Goal: Task Accomplishment & Management: Use online tool/utility

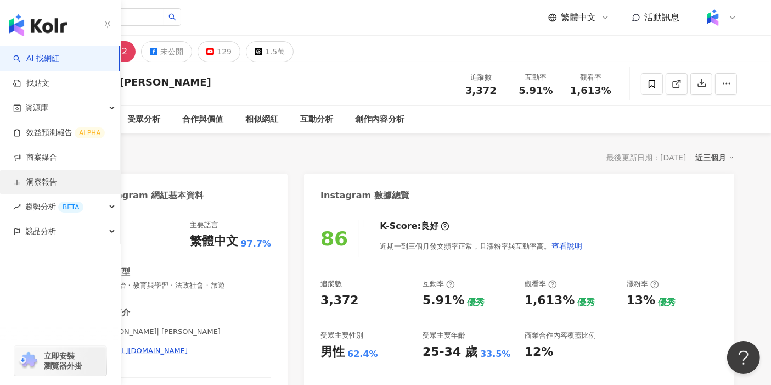
click at [57, 183] on link "洞察報告" at bounding box center [35, 182] width 44 height 11
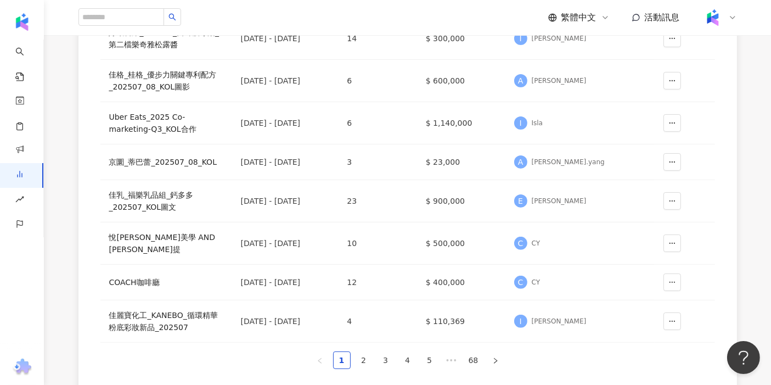
scroll to position [304, 0]
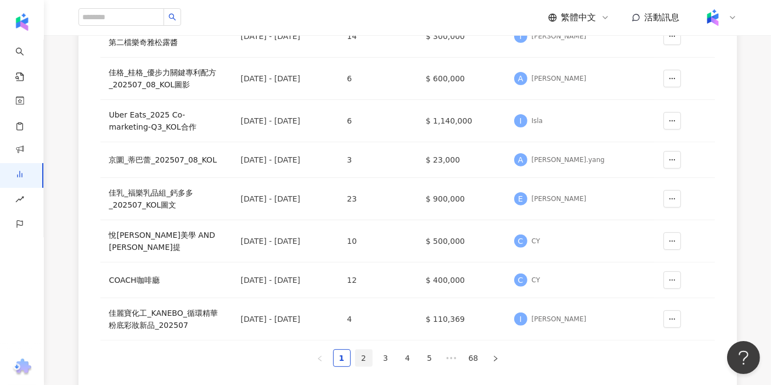
click at [359, 349] on link "2" at bounding box center [364, 357] width 16 height 16
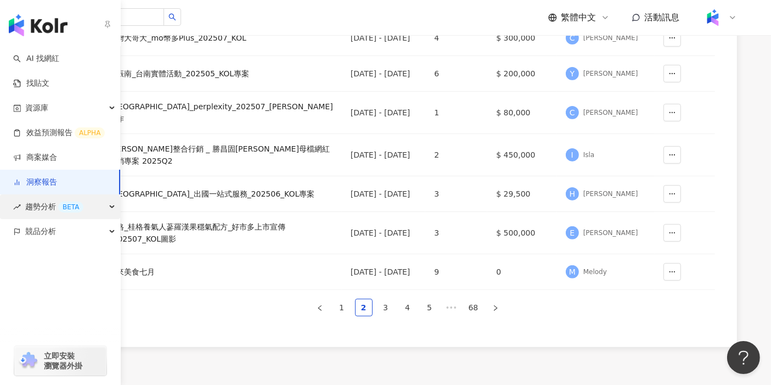
click at [103, 210] on div "趨勢分析 BETA" at bounding box center [60, 206] width 120 height 25
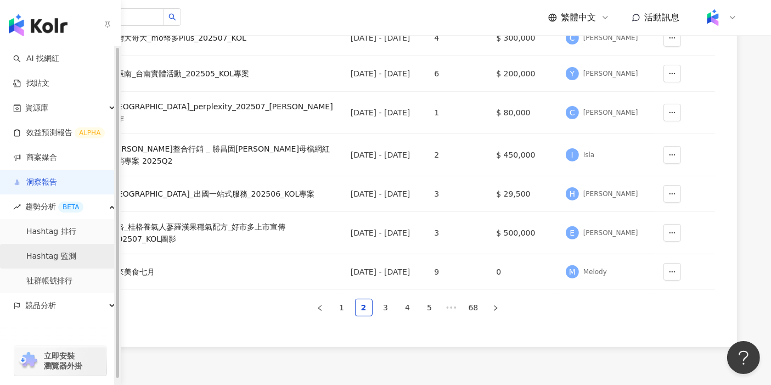
click at [74, 254] on link "Hashtag 監測" at bounding box center [51, 256] width 50 height 11
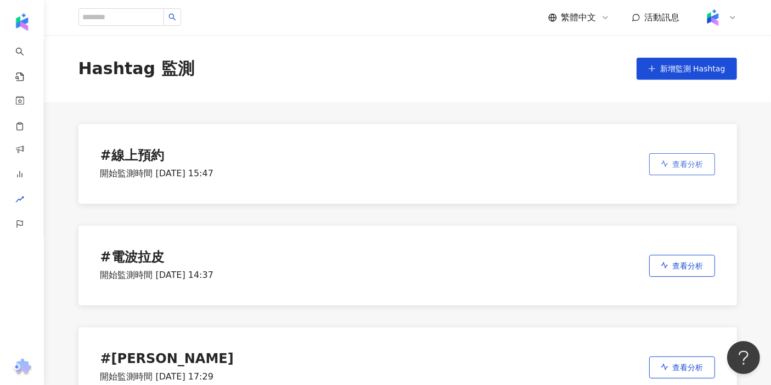
click at [709, 169] on button "查看分析" at bounding box center [682, 164] width 66 height 22
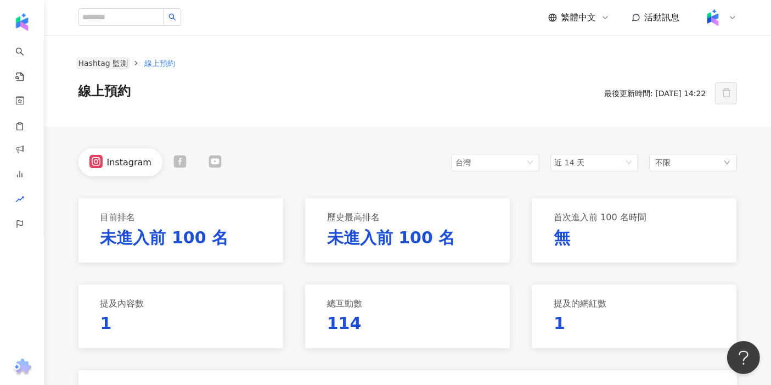
click at [89, 57] on link "Hashtag 監測" at bounding box center [103, 63] width 54 height 12
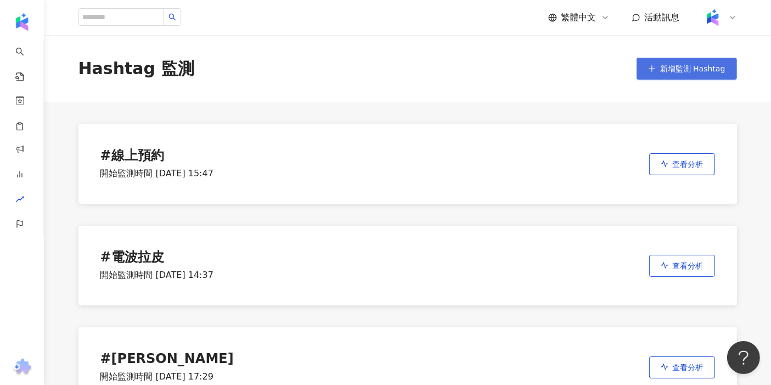
click at [702, 70] on span "新增監測 Hashtag" at bounding box center [692, 68] width 65 height 9
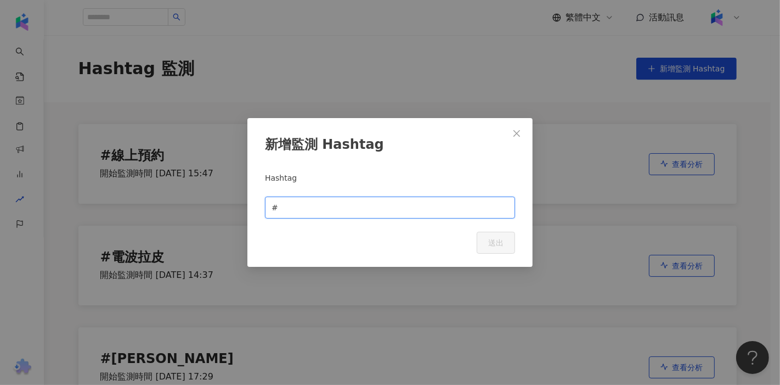
click at [339, 205] on input "text" at bounding box center [394, 207] width 228 height 12
type input "******"
click at [489, 244] on span "送出" at bounding box center [495, 242] width 15 height 9
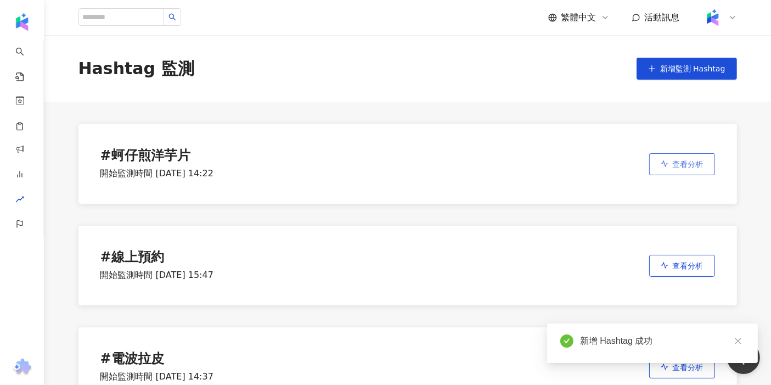
click at [699, 168] on span "查看分析" at bounding box center [688, 164] width 31 height 9
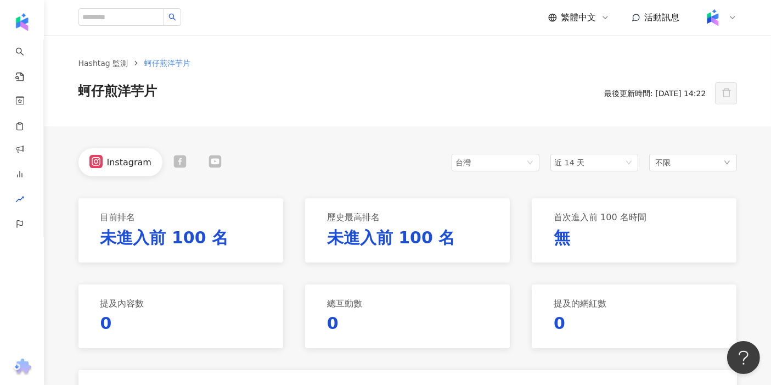
click at [167, 162] on div at bounding box center [179, 162] width 35 height 15
click at [208, 166] on icon at bounding box center [211, 161] width 13 height 13
